Goal: Transaction & Acquisition: Subscribe to service/newsletter

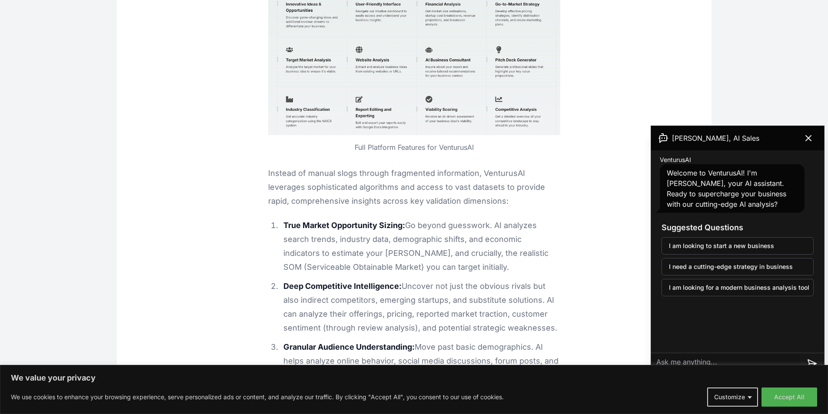
scroll to position [1348, 0]
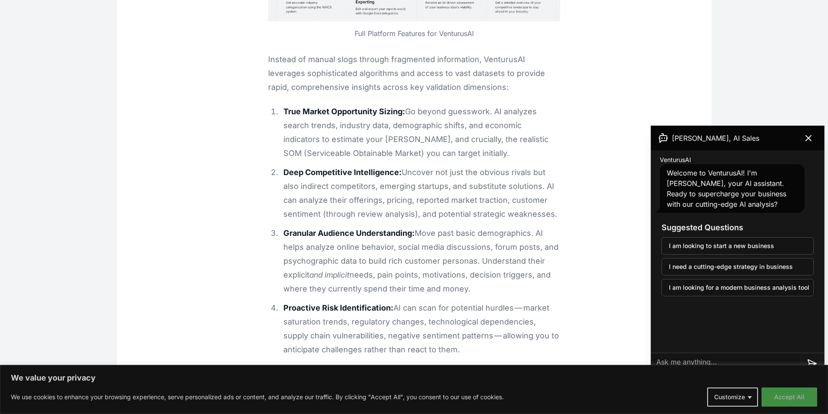
click at [799, 393] on button "Accept All" at bounding box center [790, 397] width 56 height 19
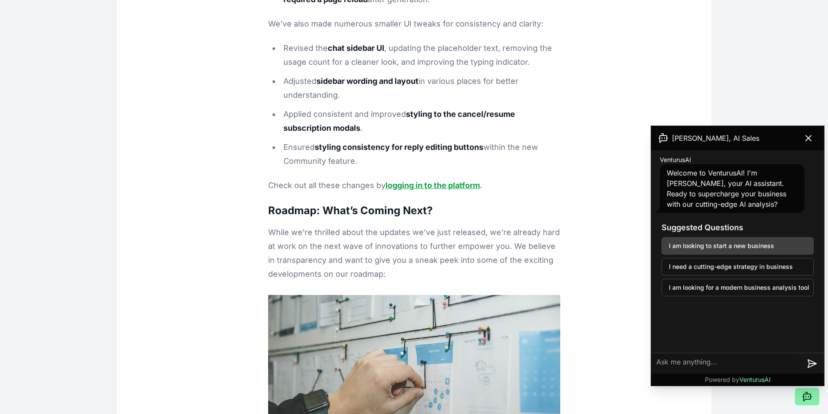
scroll to position [6999, 0]
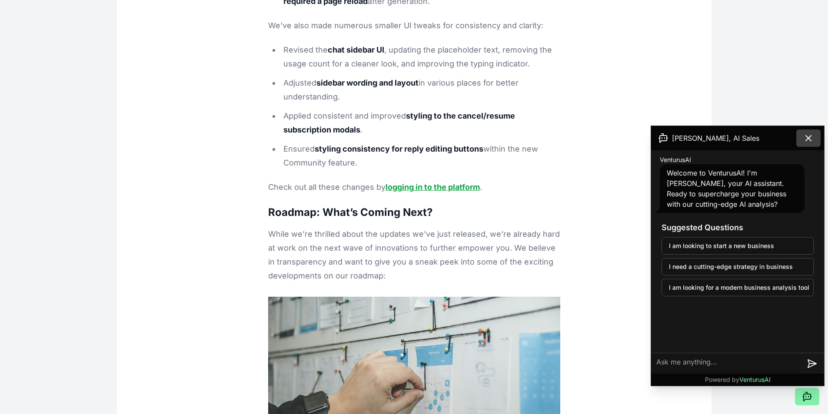
click at [812, 134] on icon at bounding box center [808, 138] width 10 height 10
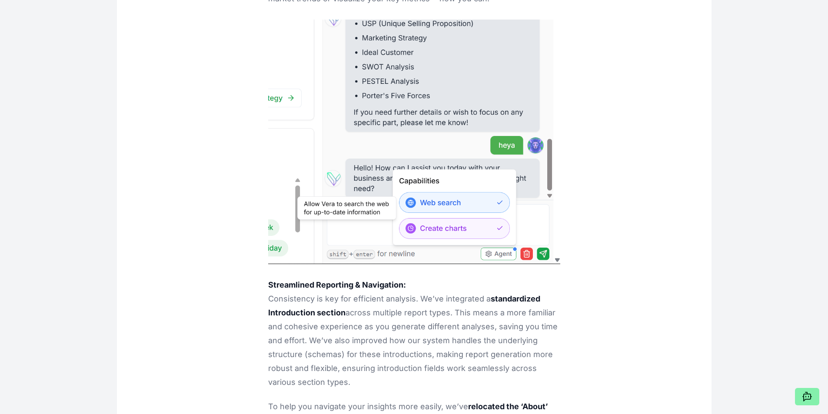
scroll to position [4173, 0]
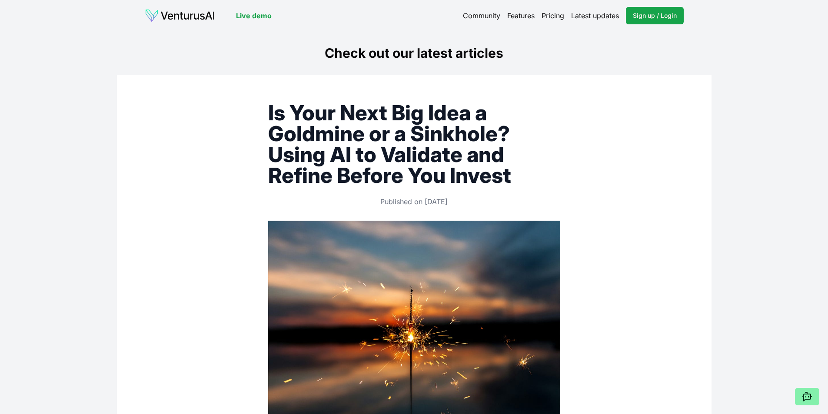
click at [241, 17] on link "Live demo" at bounding box center [254, 15] width 36 height 10
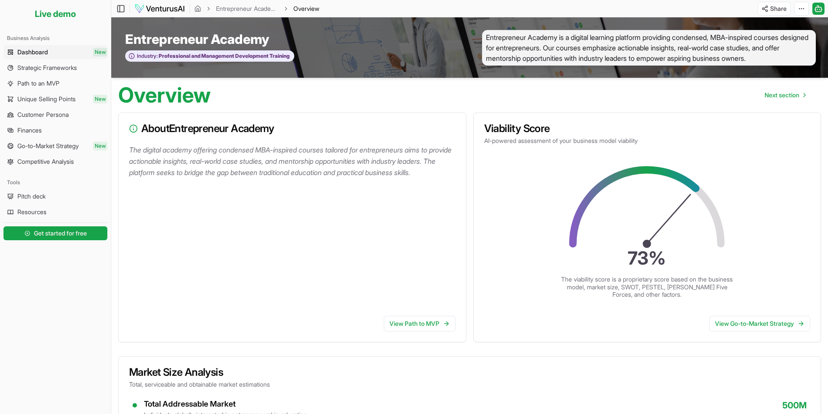
click at [344, 173] on p "The digital academy offering condensed MBA-inspired courses tailored for entrep…" at bounding box center [294, 161] width 330 height 34
click at [63, 235] on span "Get started for free" at bounding box center [60, 233] width 53 height 9
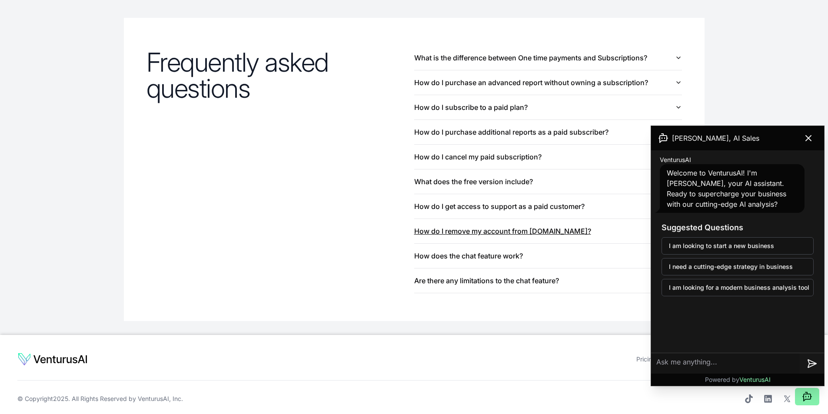
scroll to position [931, 0]
